Goal: Task Accomplishment & Management: Manage account settings

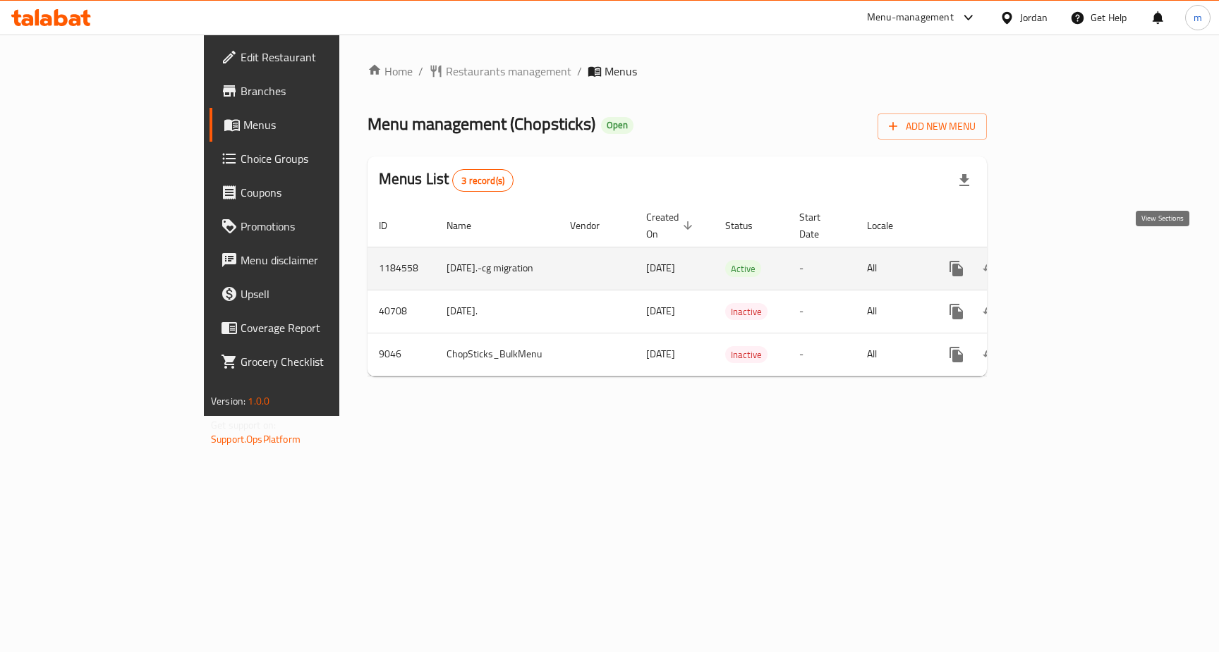
click at [1064, 262] on icon "enhanced table" at bounding box center [1058, 268] width 13 height 13
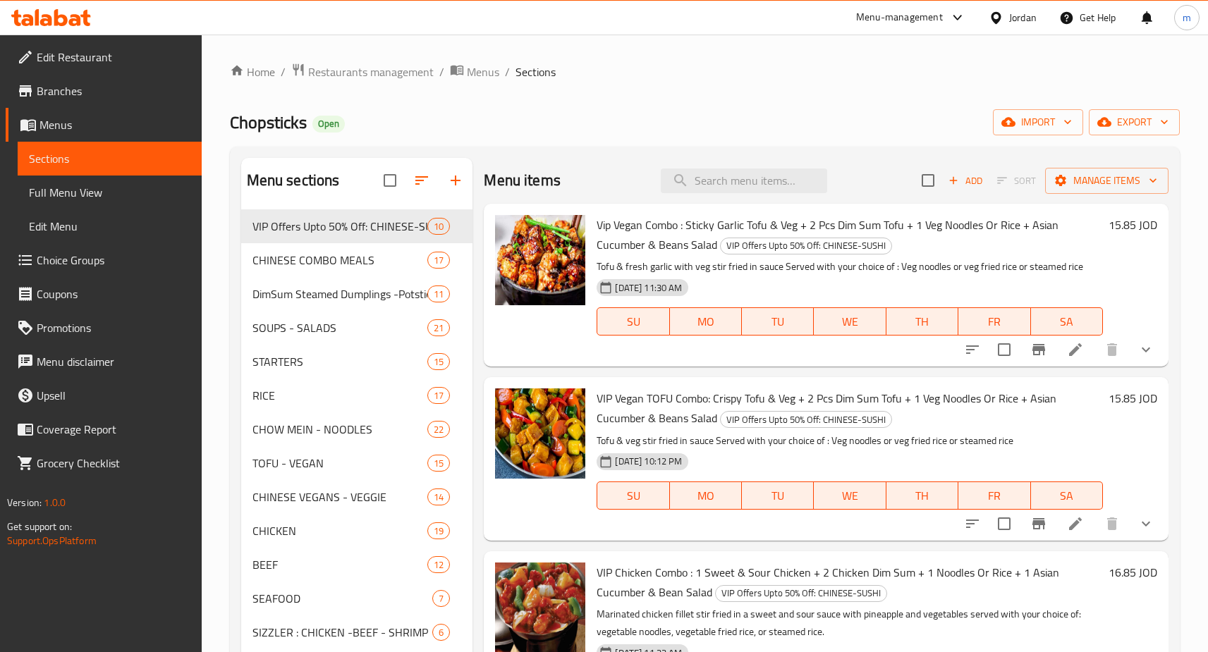
click at [85, 267] on span "Choice Groups" at bounding box center [114, 260] width 154 height 17
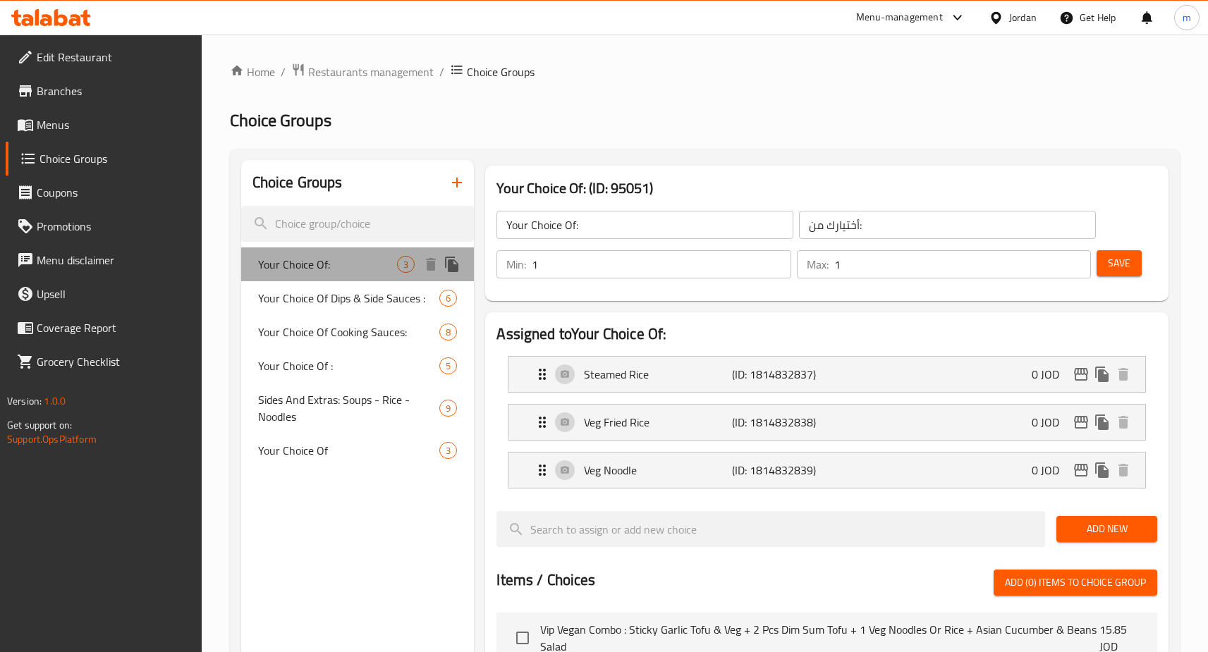
click at [358, 252] on div "Your Choice Of: 3" at bounding box center [357, 265] width 233 height 34
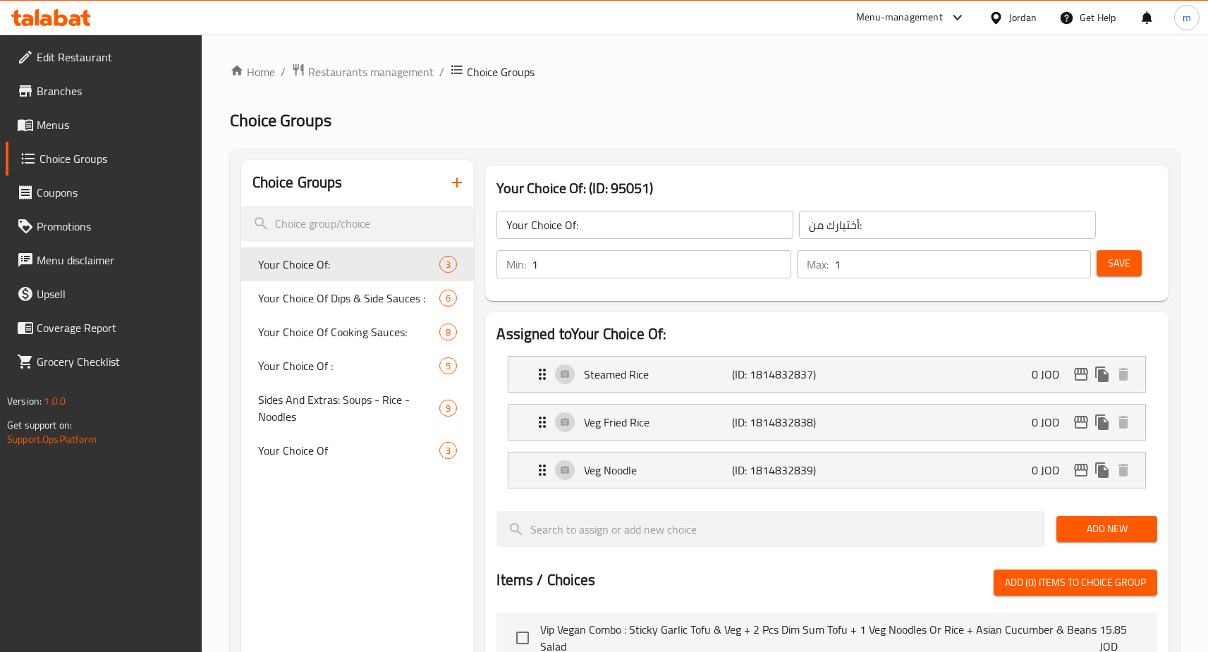
click at [769, 166] on div "Your Choice Of: (ID: 95051) Your Choice Of: ​ أختيارك من: ​ Min: 1 ​ Max: 1 ​ S…" at bounding box center [827, 233] width 684 height 135
click at [606, 77] on ol "Home / Restaurants management / Choice Groups" at bounding box center [705, 72] width 950 height 18
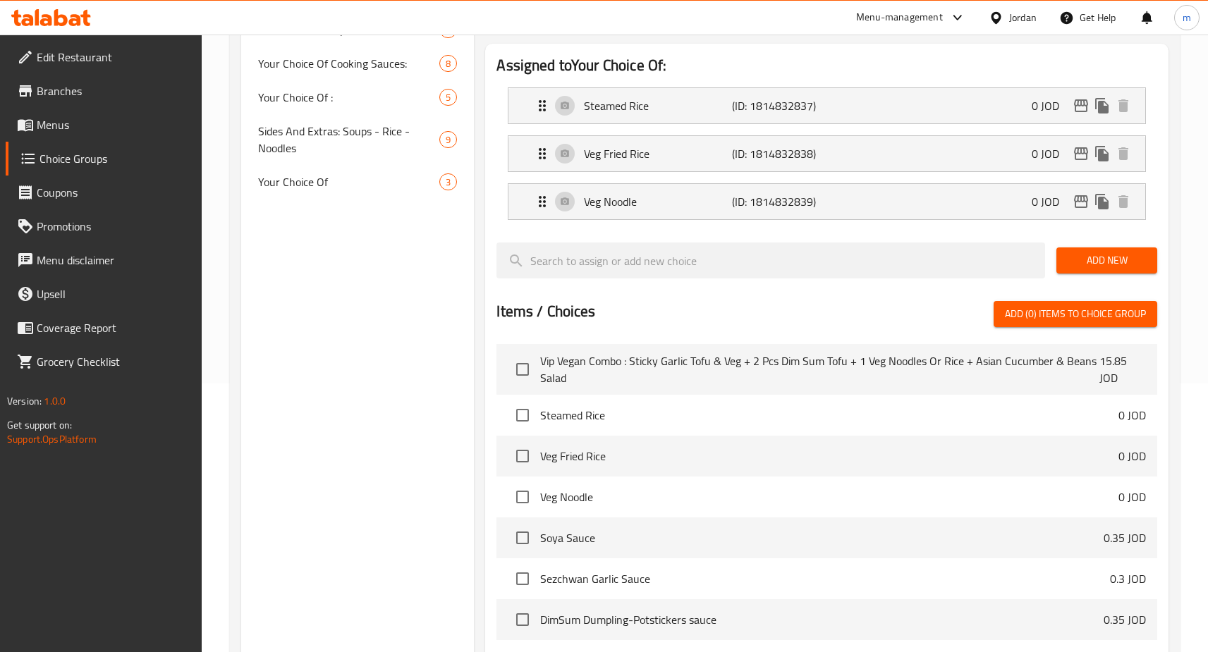
scroll to position [8, 0]
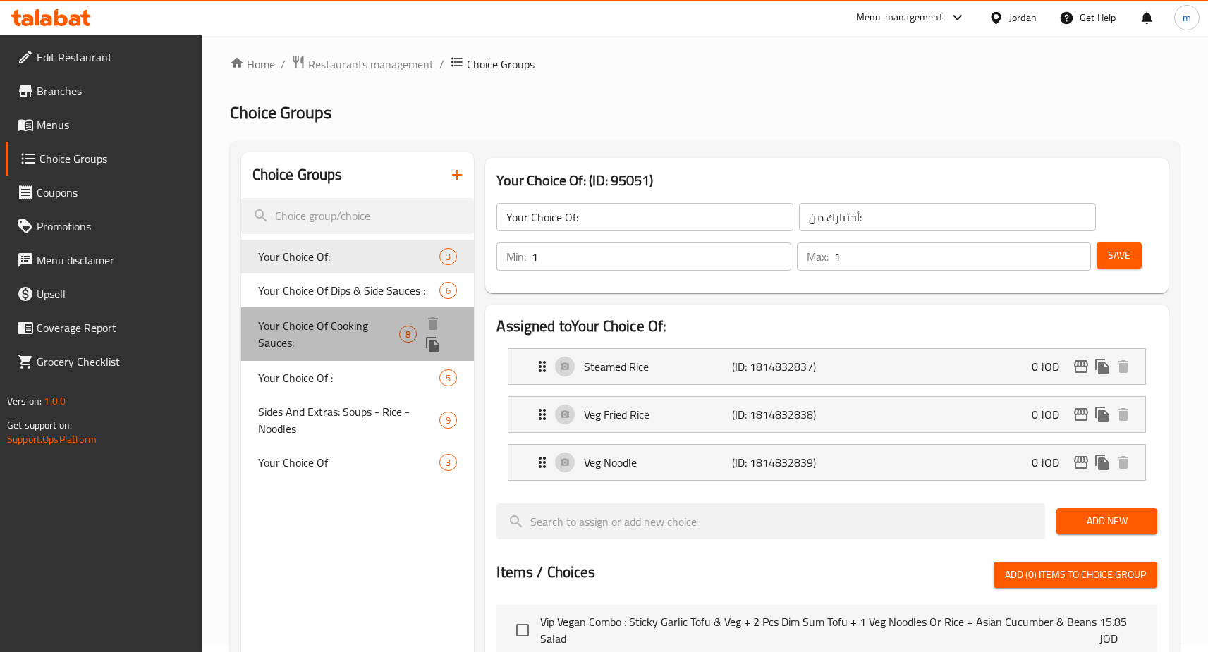
click at [337, 335] on span "Your Choice Of Cooking Sauces:" at bounding box center [329, 334] width 142 height 34
type input "Your Choice Of Cooking Sauces:"
type input "خياركم من صوصات الطبخ:"
type input "0"
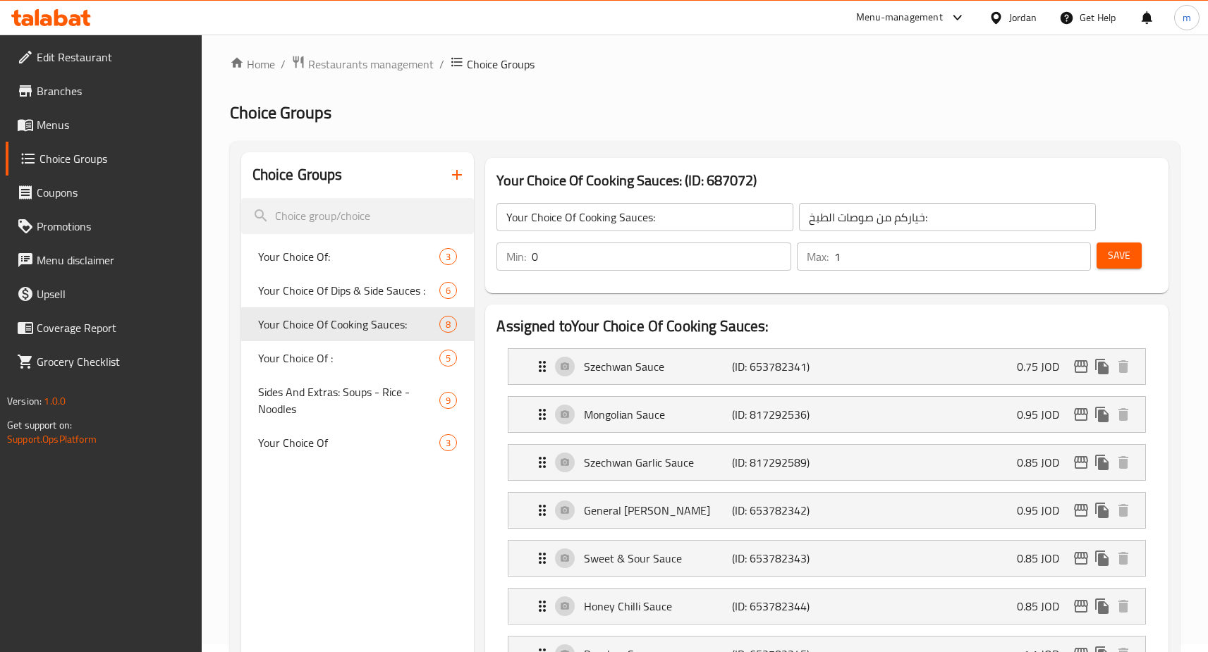
click at [688, 108] on h2 "Choice Groups" at bounding box center [705, 113] width 950 height 23
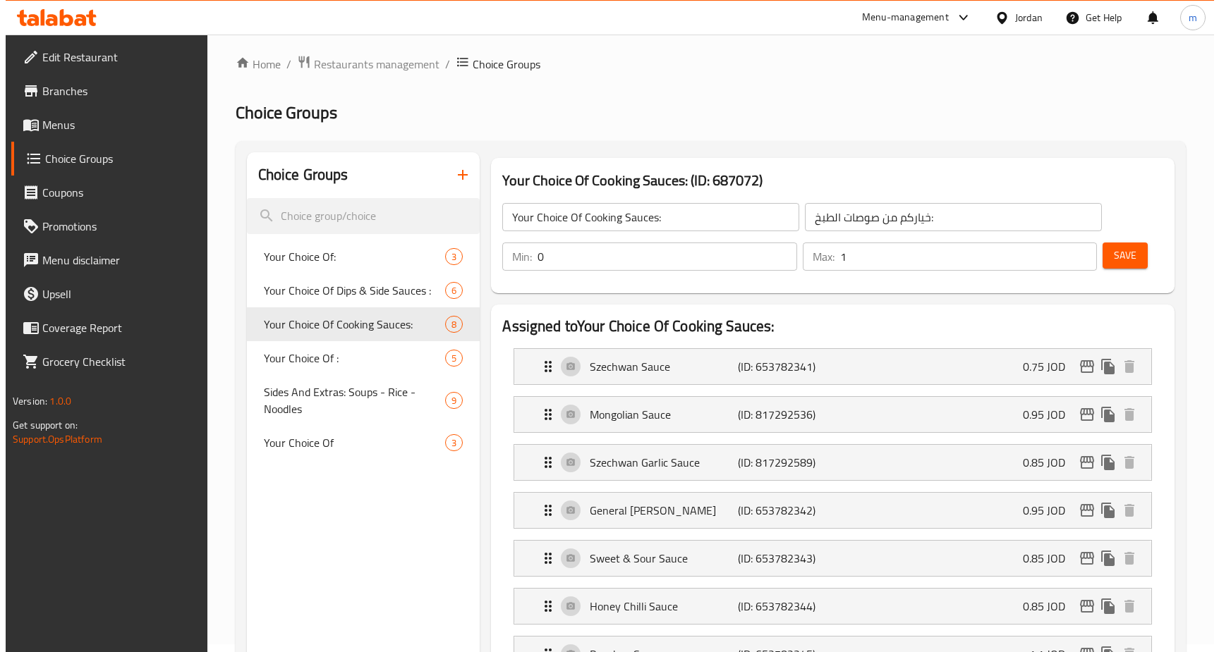
scroll to position [0, 0]
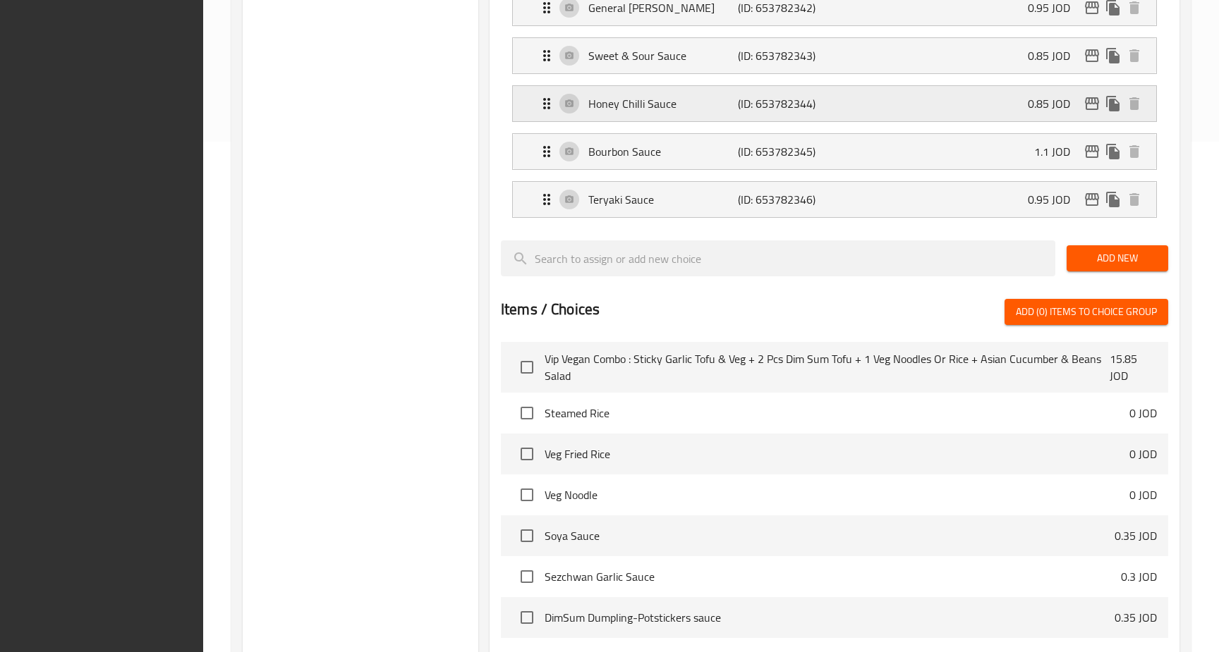
click at [674, 120] on div "Honey Chilli Sauce (ID: 653782344) 0.85 JOD" at bounding box center [838, 103] width 601 height 35
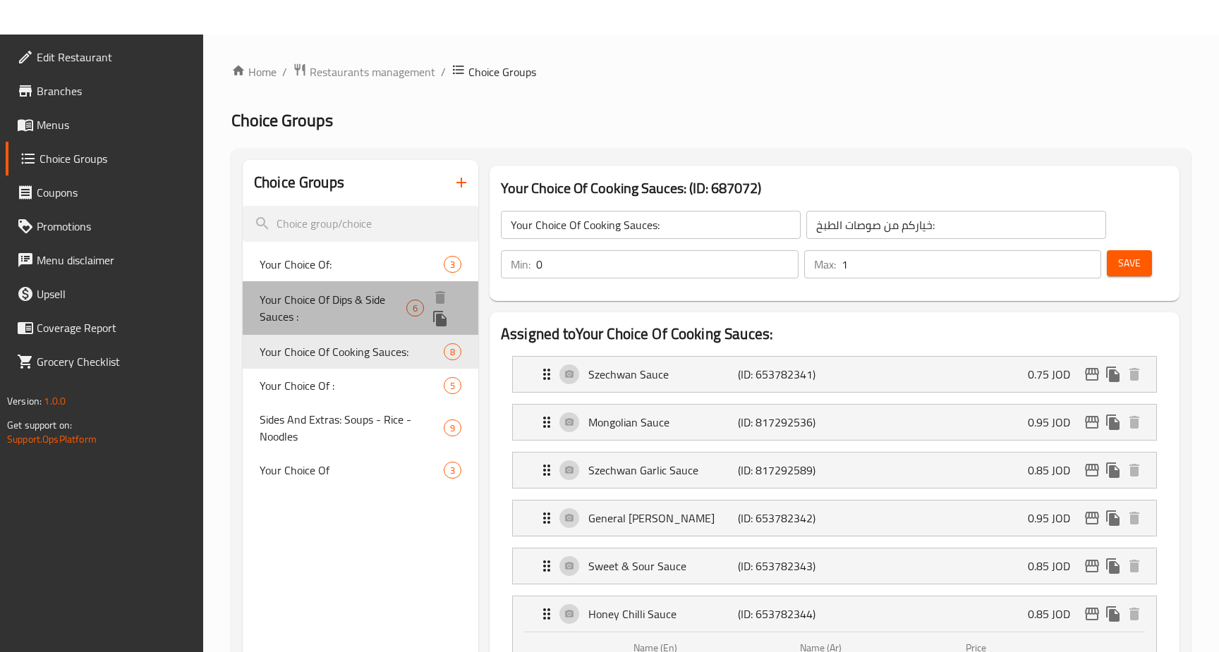
drag, startPoint x: 383, startPoint y: 298, endPoint x: 657, endPoint y: 133, distance: 319.9
click at [383, 298] on span "Your Choice Of Dips & Side Sauces :" at bounding box center [333, 308] width 147 height 34
type input "Your Choice Of Dips & Side Sauces :"
type input "اختيارك من [DEMOGRAPHIC_DATA] والغموس:"
type input "0"
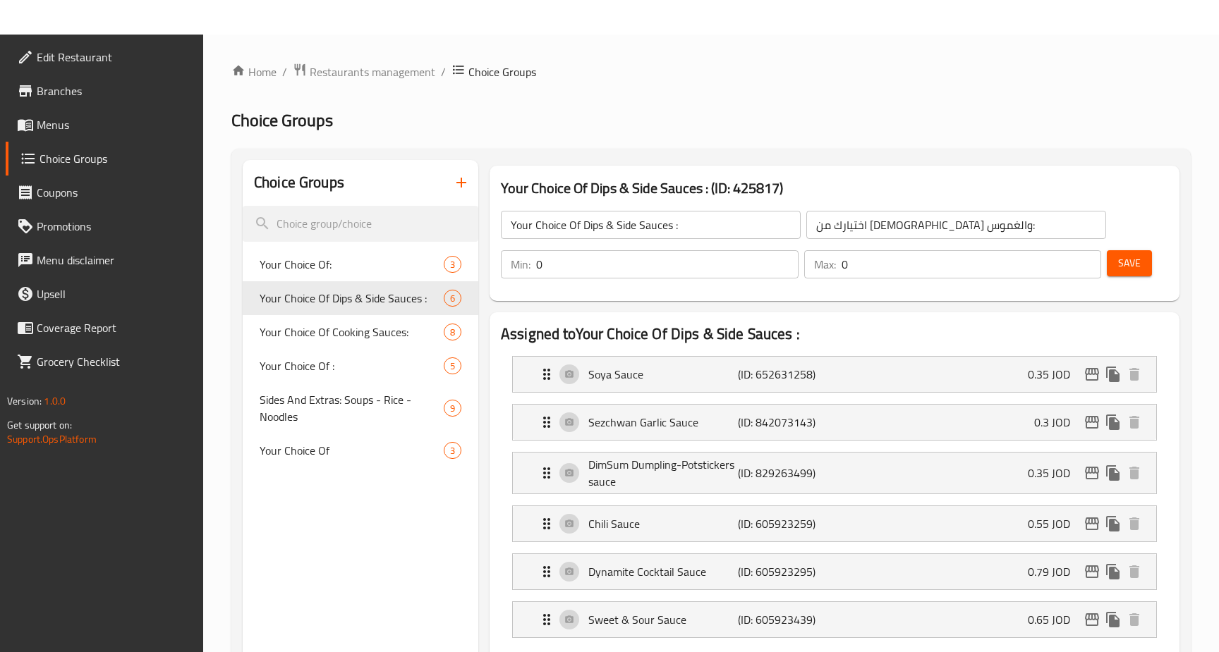
click at [685, 65] on ol "Home / Restaurants management / Choice Groups" at bounding box center [710, 72] width 959 height 18
